Goal: Communication & Community: Answer question/provide support

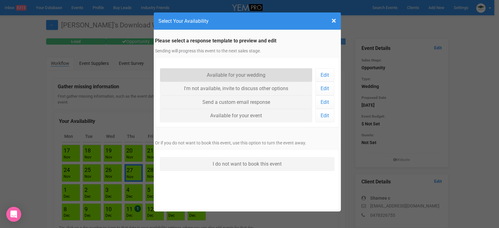
drag, startPoint x: 245, startPoint y: 71, endPoint x: 254, endPoint y: 77, distance: 10.7
click at [245, 71] on link "Available for your wedding" at bounding box center [236, 74] width 152 height 13
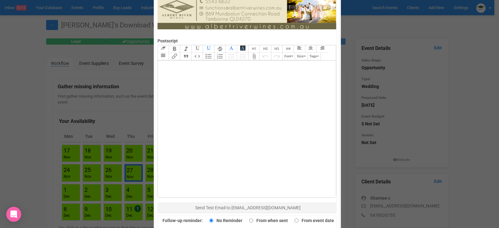
scroll to position [405, 0]
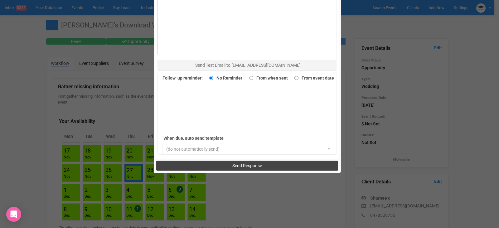
click at [246, 166] on span "Send Response" at bounding box center [247, 165] width 30 height 5
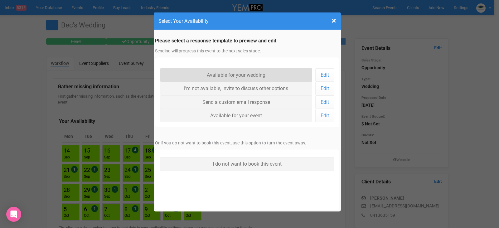
drag, startPoint x: 239, startPoint y: 75, endPoint x: 239, endPoint y: 79, distance: 4.1
click at [239, 75] on link "Available for your wedding" at bounding box center [236, 74] width 152 height 13
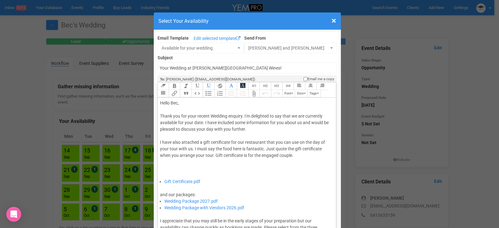
click at [201, 124] on div "Thank you for your recent Wedding enquiry. I'm delighted to say that we are cur…" at bounding box center [246, 145] width 172 height 65
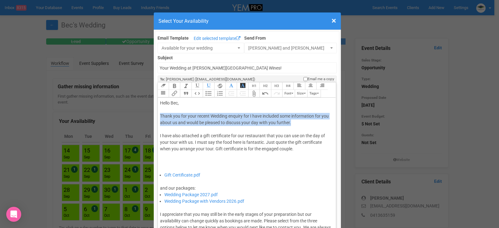
drag, startPoint x: 299, startPoint y: 122, endPoint x: 159, endPoint y: 116, distance: 140.7
click at [160, 116] on div "Thank you for your recent Wedding enquiry for I have included some information …" at bounding box center [246, 142] width 172 height 59
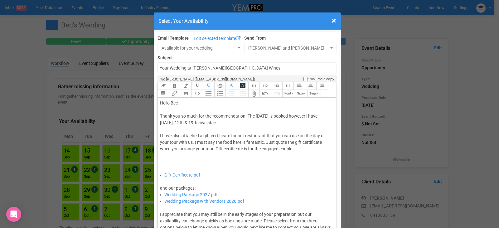
type trix-editor "<div>Hello Bec,&nbsp;</div><div><br></div><div>Thank you so much for the recomm…"
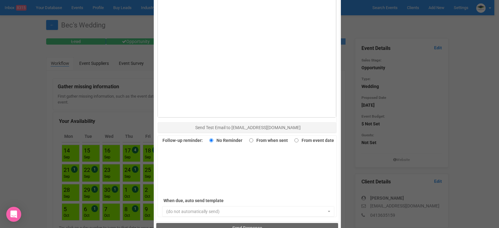
scroll to position [429, 0]
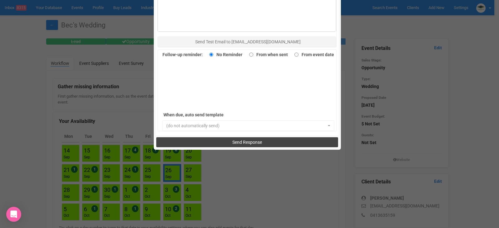
click at [248, 142] on span "Send Response" at bounding box center [247, 142] width 30 height 5
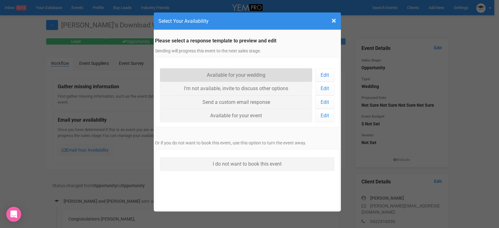
click at [223, 74] on link "Available for your wedding" at bounding box center [236, 74] width 152 height 13
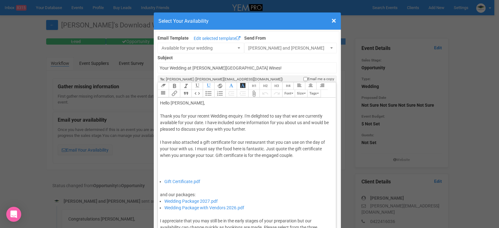
click at [201, 124] on div "Thank you for your recent Wedding enquiry. I'm delighted to say that we are cur…" at bounding box center [246, 145] width 172 height 65
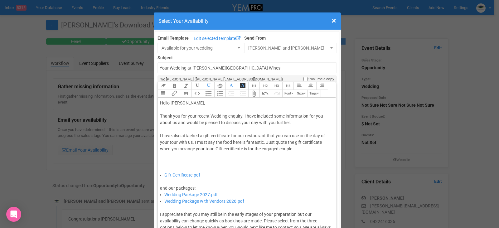
type trix-editor "<div>Hello Sophie,&nbsp;</div><div><br></div><div>Thank you for your recent Wed…"
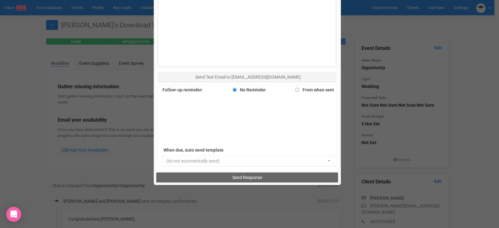
scroll to position [429, 0]
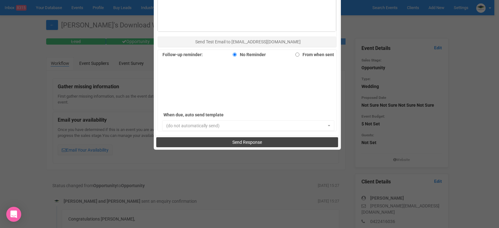
click at [243, 143] on span "Send Response" at bounding box center [247, 142] width 30 height 5
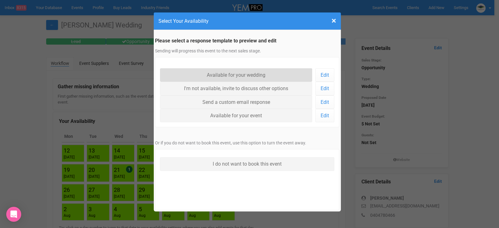
click at [271, 78] on link "Available for your wedding" at bounding box center [236, 74] width 152 height 13
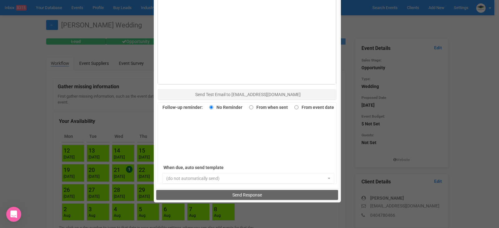
scroll to position [429, 0]
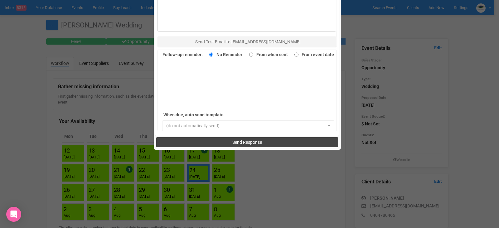
click at [236, 138] on button "Send Response" at bounding box center [247, 142] width 182 height 10
